Goal: Task Accomplishment & Management: Manage account settings

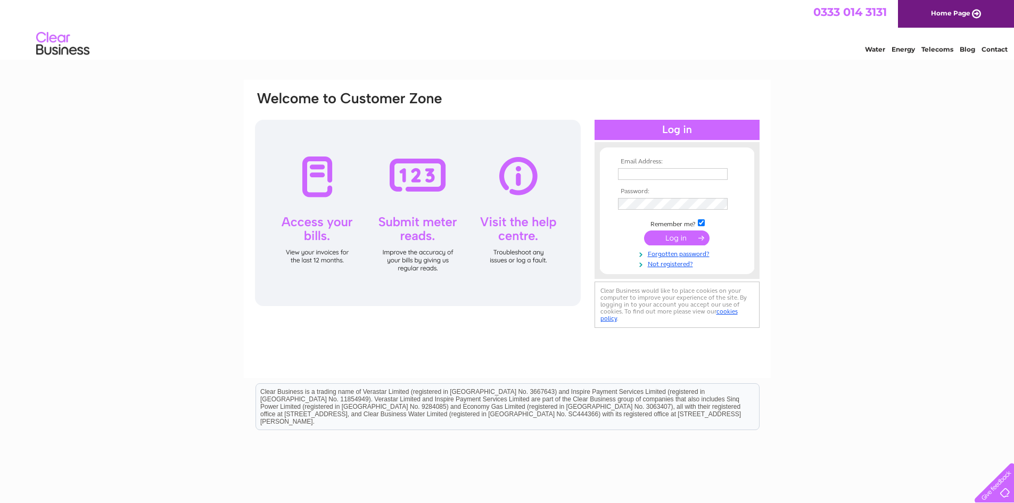
type input "[EMAIL_ADDRESS][DOMAIN_NAME]"
click at [659, 241] on input "submit" at bounding box center [676, 237] width 65 height 15
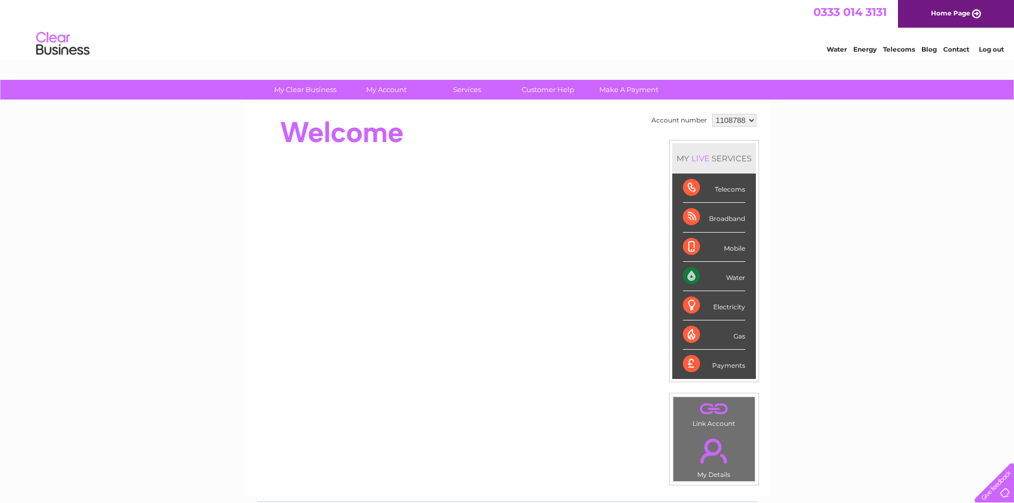
click at [689, 271] on div "Water" at bounding box center [714, 276] width 62 height 29
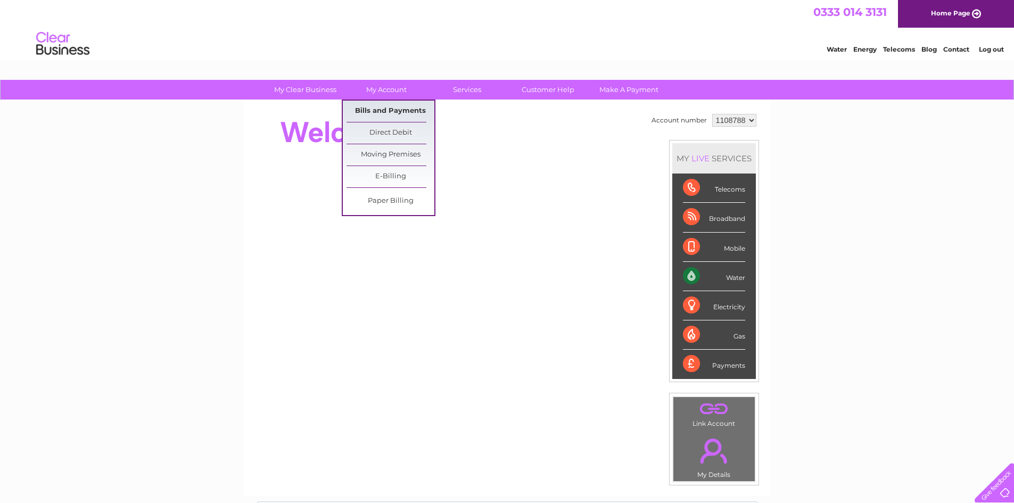
click at [402, 113] on link "Bills and Payments" at bounding box center [390, 111] width 88 height 21
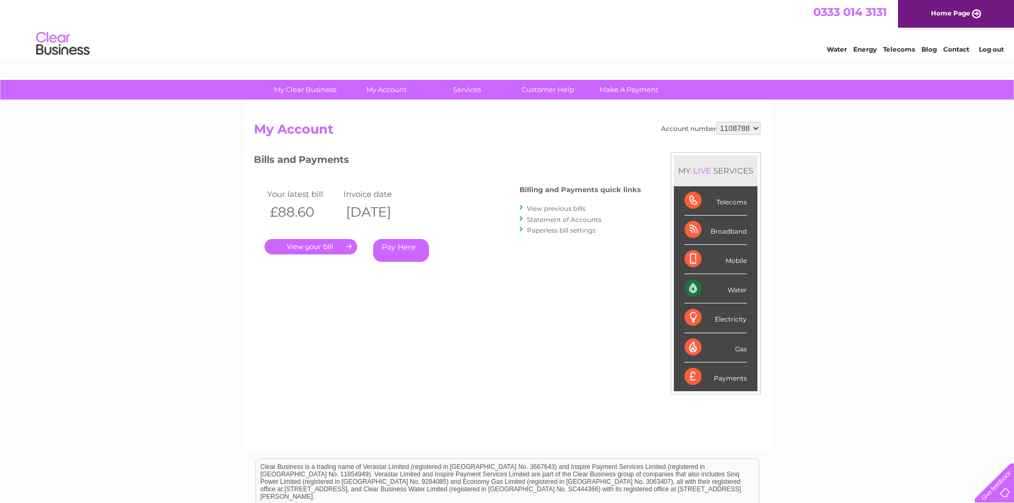
click at [560, 205] on link "View previous bills" at bounding box center [556, 208] width 59 height 8
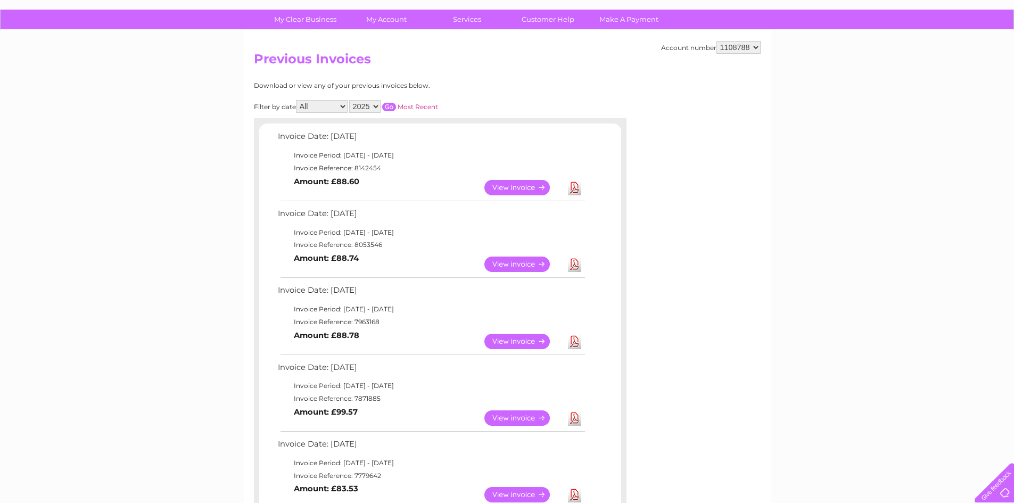
scroll to position [13, 0]
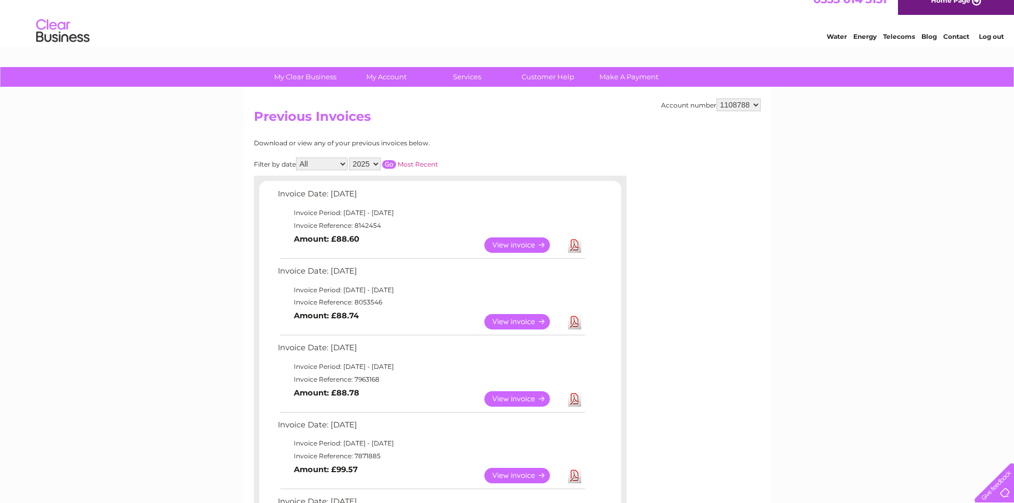
click at [344, 165] on select "All January February March April May June July August September October Novembe…" at bounding box center [322, 164] width 52 height 13
click at [377, 161] on select "2025 2024 2023 2022" at bounding box center [364, 164] width 31 height 13
click at [350, 158] on select "2025 2024 2023 2022" at bounding box center [364, 164] width 31 height 13
click at [394, 163] on input "button" at bounding box center [389, 164] width 14 height 9
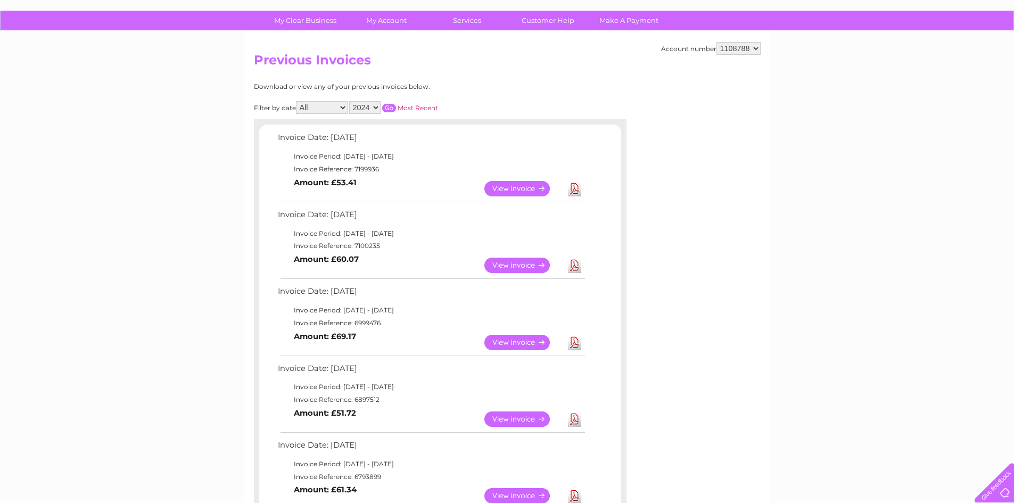
scroll to position [0, 0]
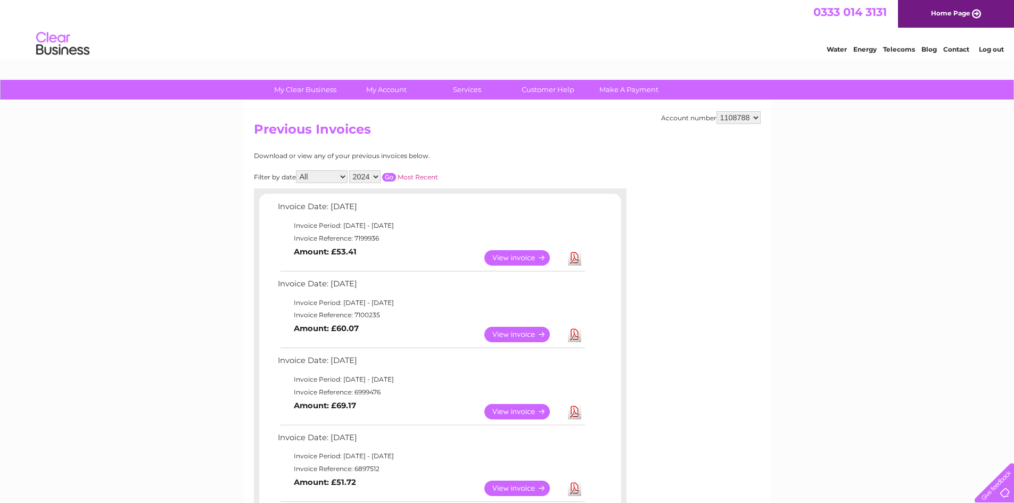
click at [376, 181] on select "2025 2024 2023 2022" at bounding box center [364, 176] width 31 height 13
click at [350, 170] on select "2025 2024 2023 2022" at bounding box center [364, 176] width 31 height 13
click at [395, 177] on input "button" at bounding box center [389, 177] width 14 height 9
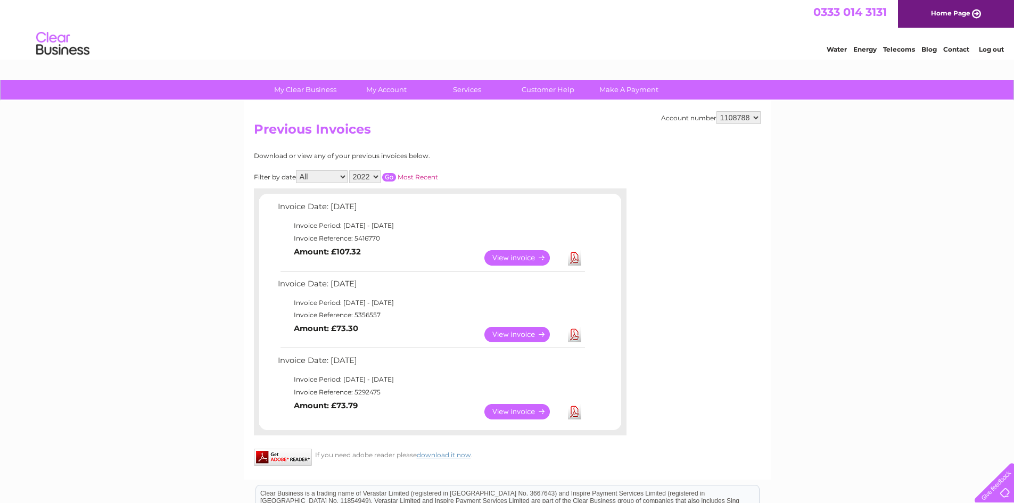
click at [377, 177] on select "2025 2024 2023 2022" at bounding box center [364, 176] width 31 height 13
select select "2025"
click at [350, 170] on select "2025 2024 2023 2022" at bounding box center [364, 176] width 31 height 13
click at [393, 179] on input "button" at bounding box center [389, 177] width 14 height 9
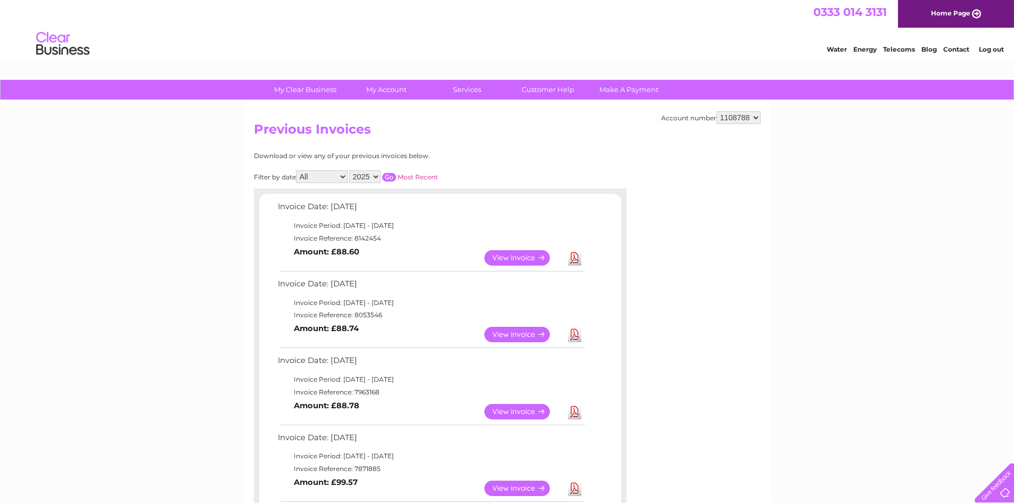
click at [342, 177] on select "All January February March April May June July August September October Novembe…" at bounding box center [322, 176] width 52 height 13
click at [521, 135] on h2 "Previous Invoices" at bounding box center [507, 132] width 507 height 20
